Goal: Transaction & Acquisition: Purchase product/service

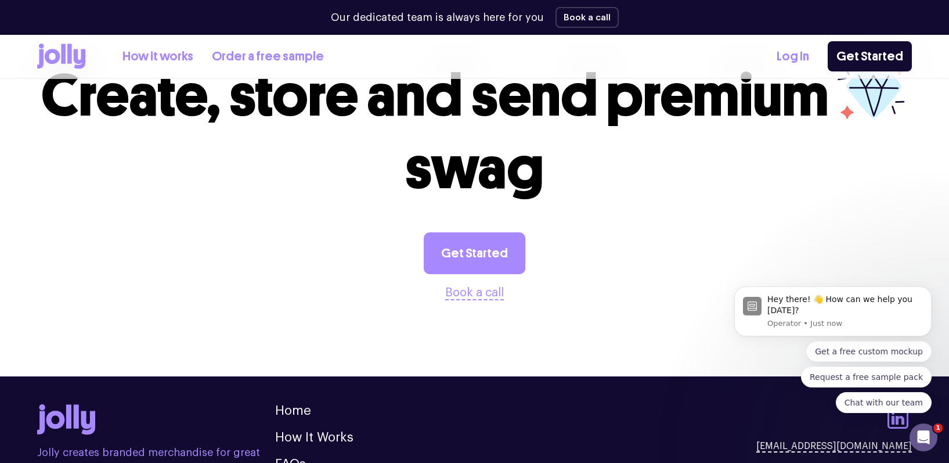
scroll to position [3160, 0]
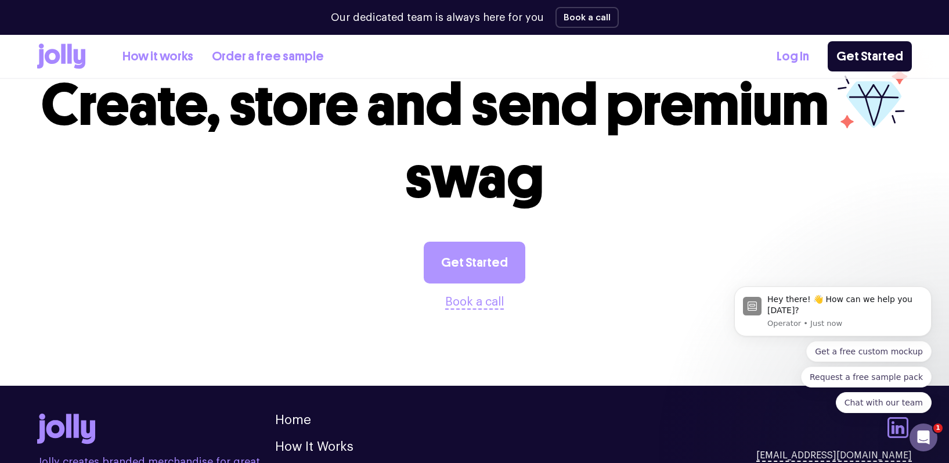
click at [478, 242] on link "Get Started" at bounding box center [475, 263] width 102 height 42
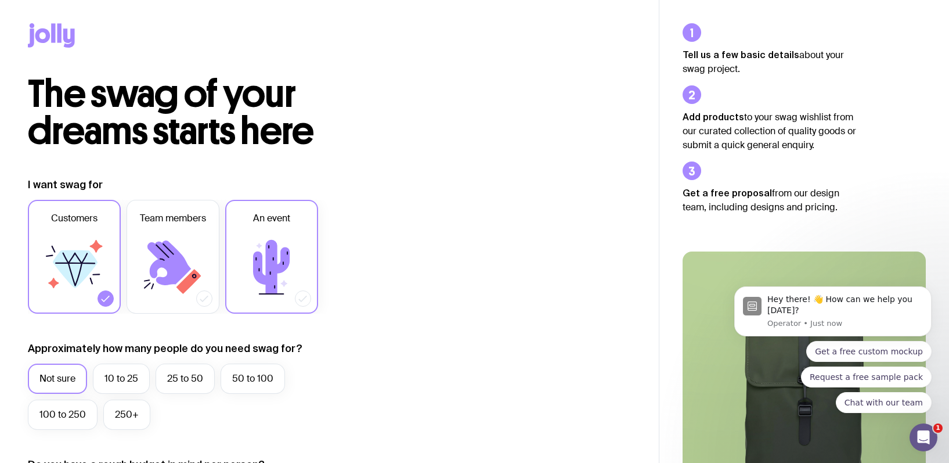
click at [268, 267] on icon at bounding box center [271, 267] width 37 height 54
click at [0, 0] on input "An event" at bounding box center [0, 0] width 0 height 0
click at [114, 379] on label "10 to 25" at bounding box center [121, 379] width 57 height 30
click at [0, 0] on input "10 to 25" at bounding box center [0, 0] width 0 height 0
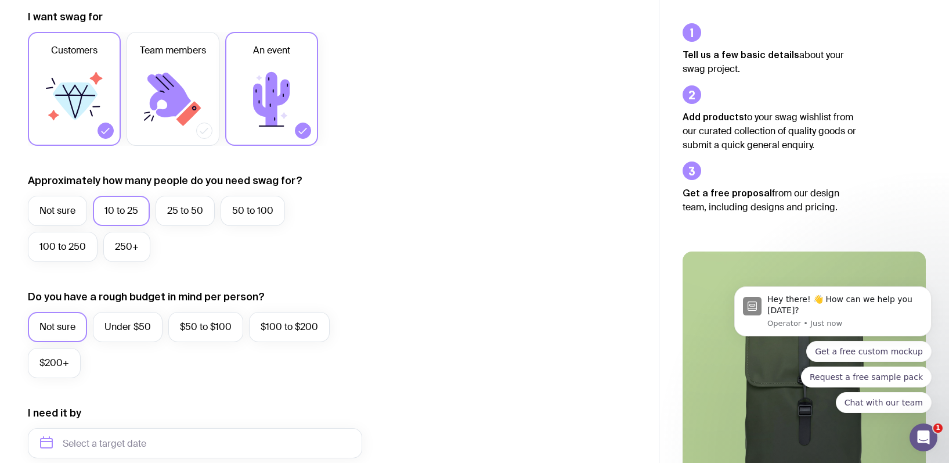
scroll to position [174, 0]
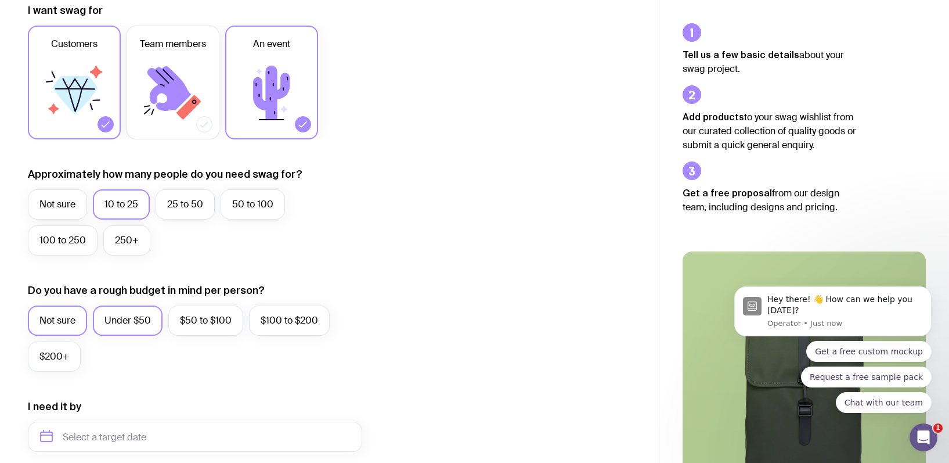
click at [117, 321] on label "Under $50" at bounding box center [128, 320] width 70 height 30
click at [0, 0] on input "Under $50" at bounding box center [0, 0] width 0 height 0
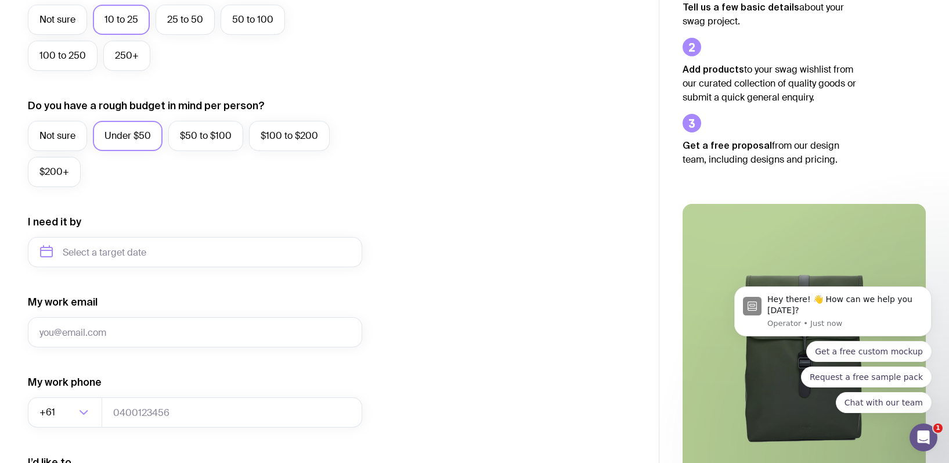
scroll to position [352, 0]
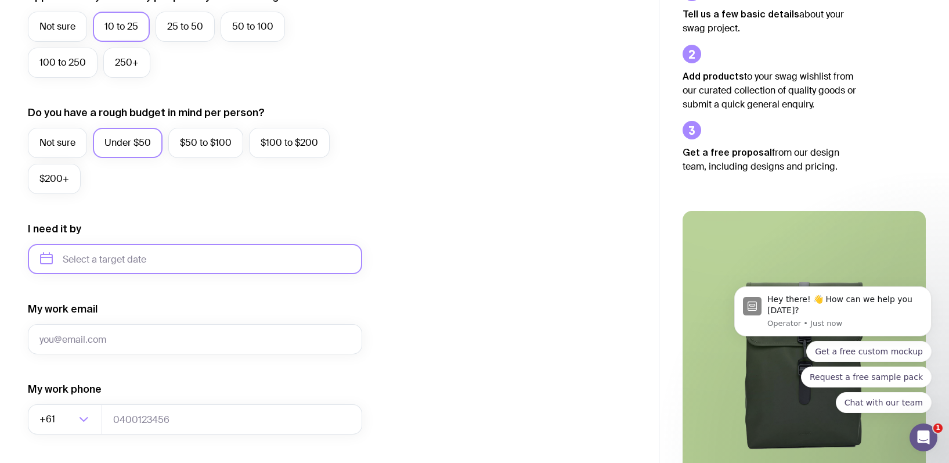
click at [172, 257] on input "text" at bounding box center [195, 259] width 334 height 30
click at [81, 404] on button "Oct" at bounding box center [102, 401] width 42 height 23
type input "October 2025"
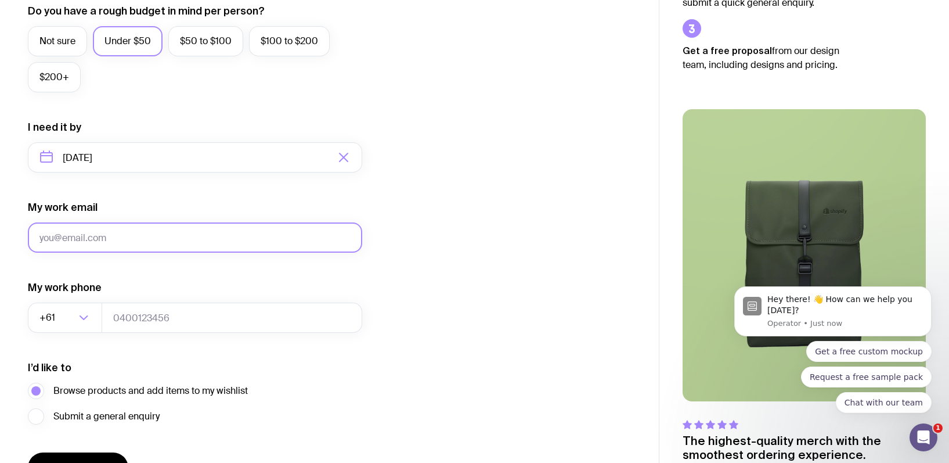
scroll to position [454, 0]
type input "n"
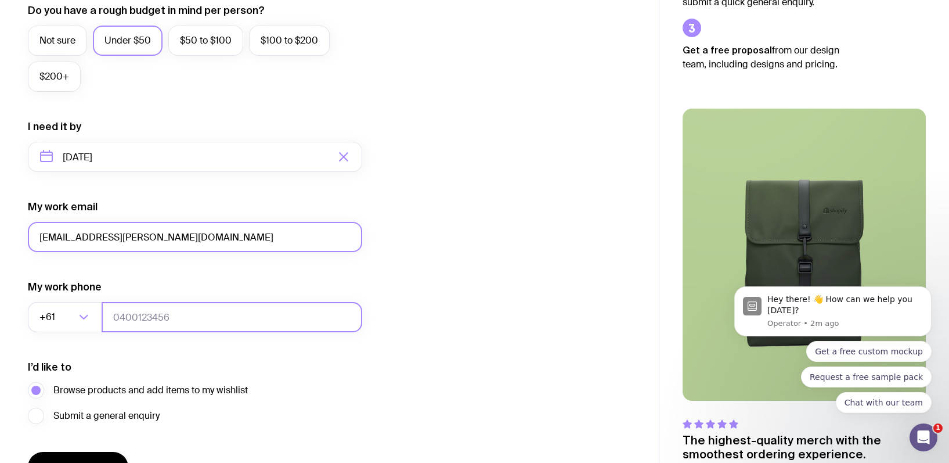
type input "rruta.narula@flavorite.com.au"
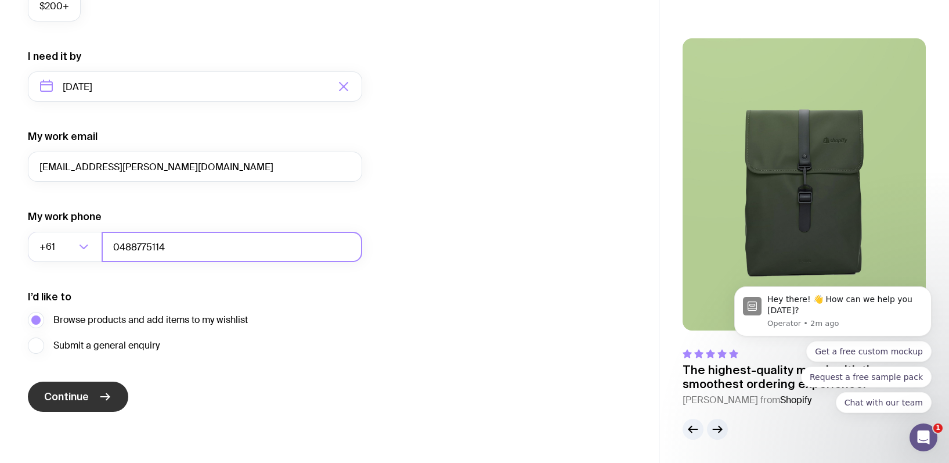
scroll to position [524, 0]
type input "0488775114"
click at [81, 396] on span "Continue" at bounding box center [66, 397] width 45 height 14
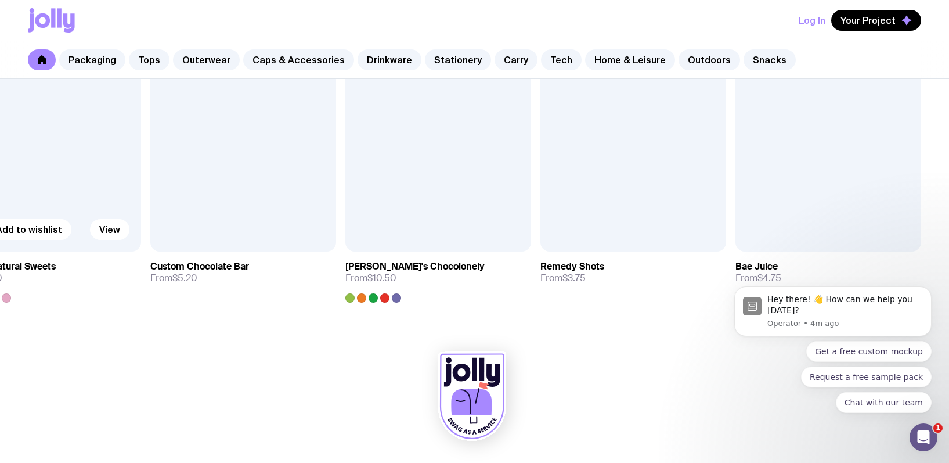
scroll to position [4073, 0]
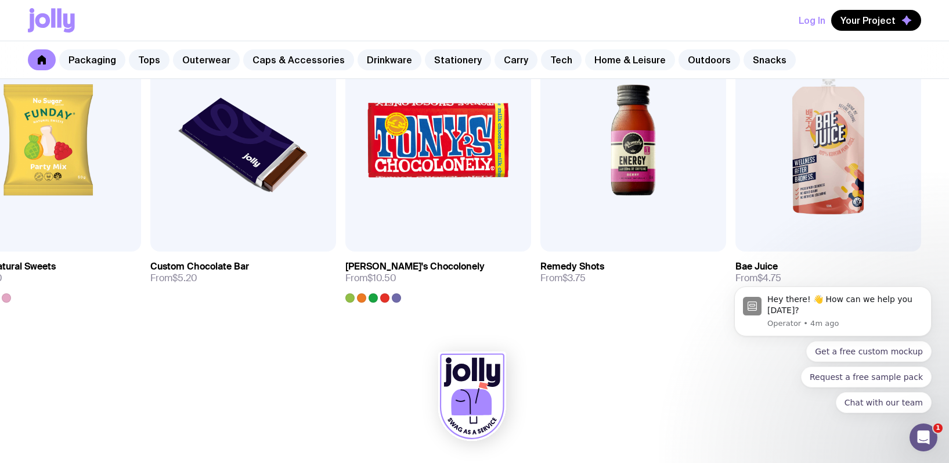
click at [599, 70] on link "Home & Leisure" at bounding box center [630, 59] width 90 height 21
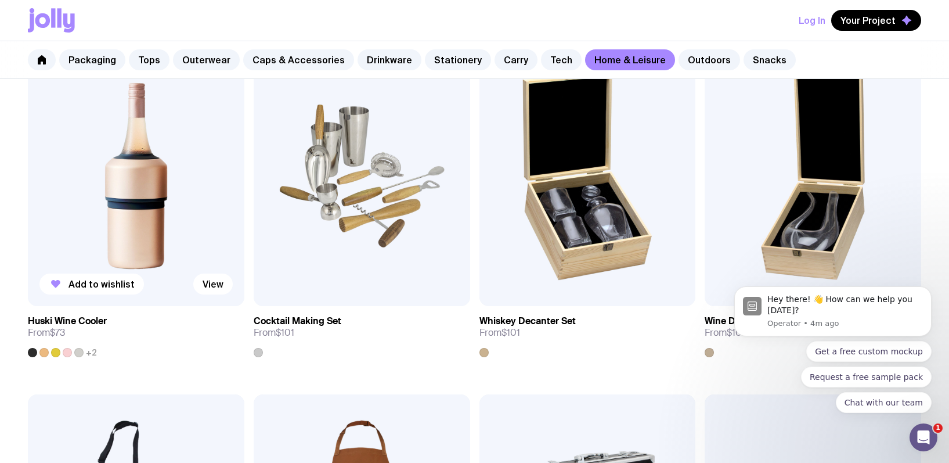
scroll to position [604, 0]
click at [80, 354] on div at bounding box center [78, 352] width 9 height 9
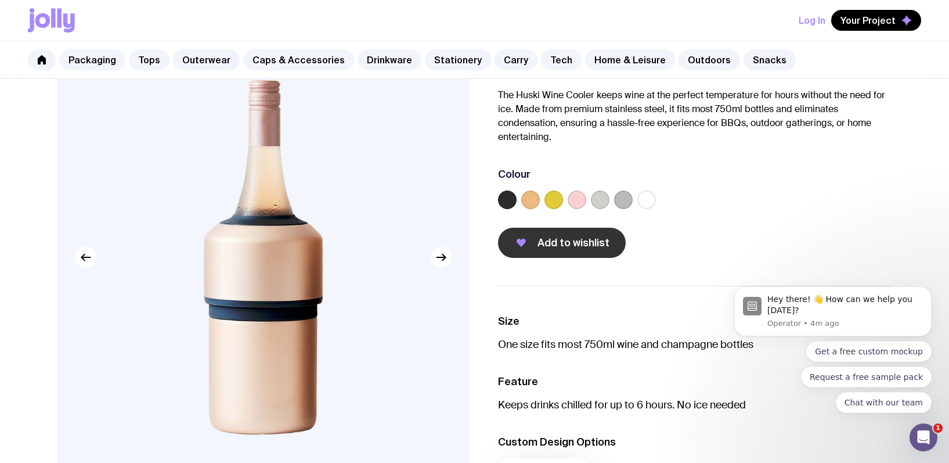
scroll to position [102, 0]
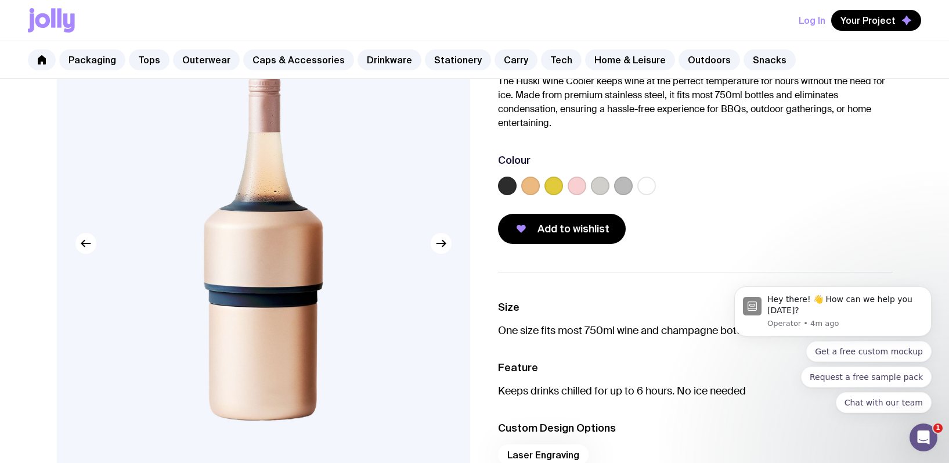
click at [628, 186] on label at bounding box center [623, 186] width 19 height 19
click at [0, 0] on input "radio" at bounding box center [0, 0] width 0 height 0
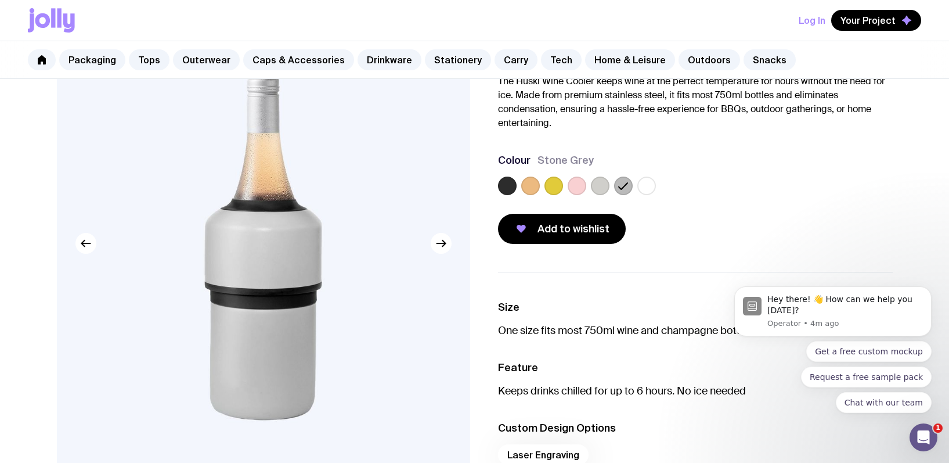
click at [598, 187] on label at bounding box center [600, 186] width 19 height 19
click at [0, 0] on input "radio" at bounding box center [0, 0] width 0 height 0
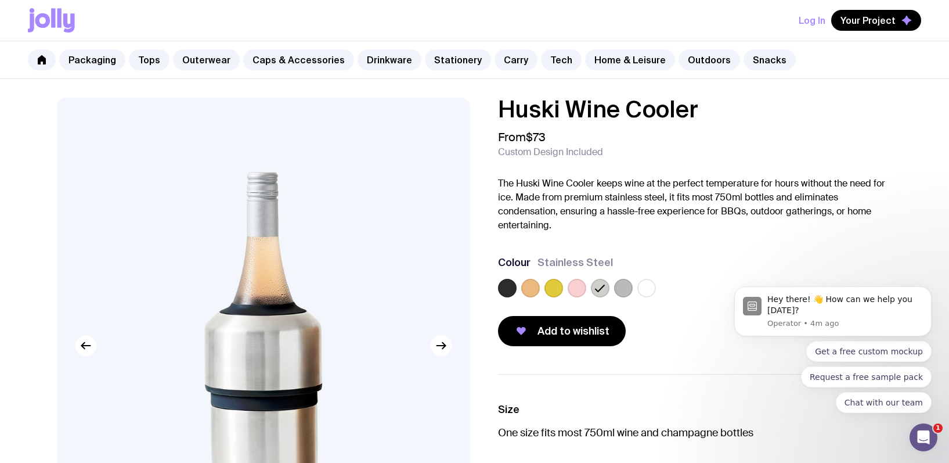
scroll to position [0, 0]
click at [502, 60] on link "Carry" at bounding box center [516, 59] width 43 height 21
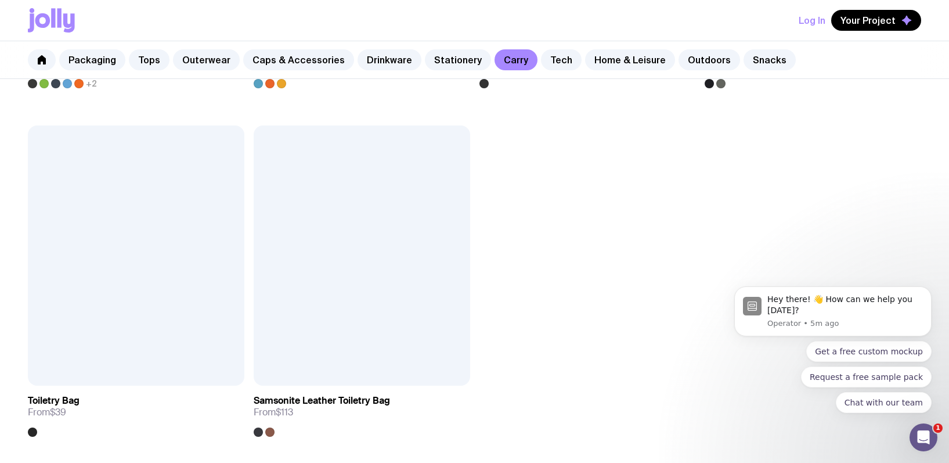
scroll to position [2965, 0]
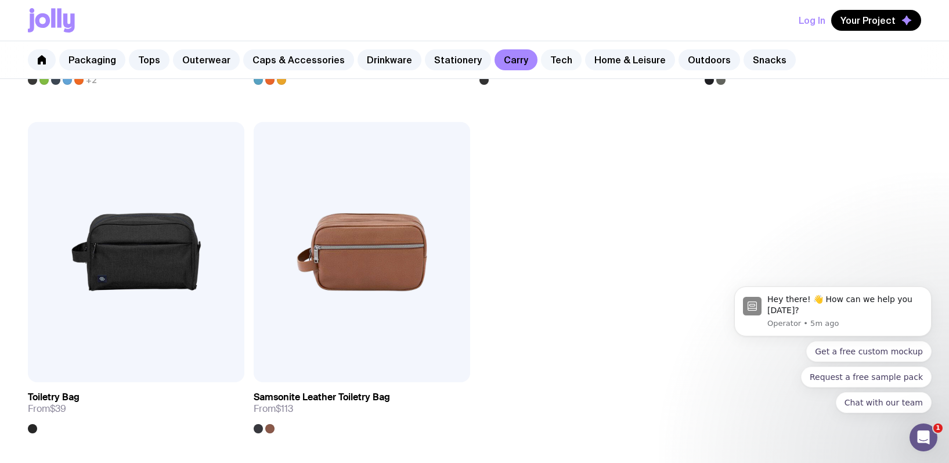
click at [544, 59] on link "Tech" at bounding box center [561, 59] width 41 height 21
